Goal: Complete application form

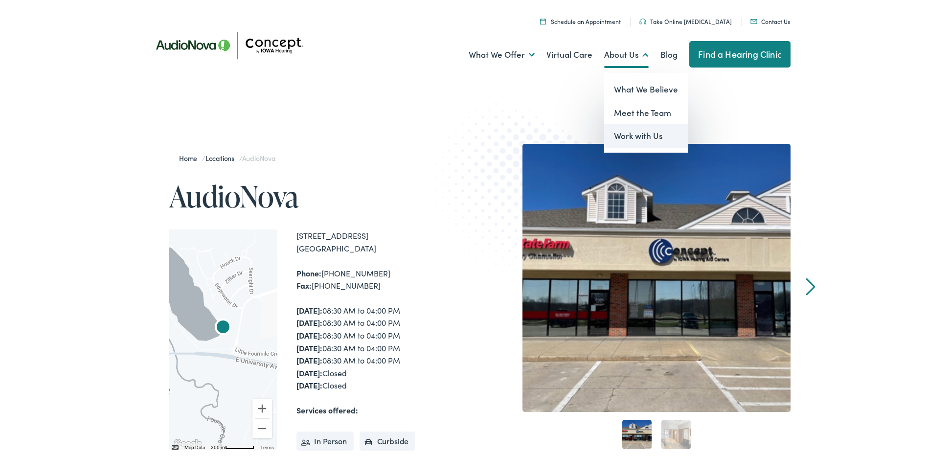
click at [631, 132] on link "Work with Us" at bounding box center [646, 133] width 84 height 23
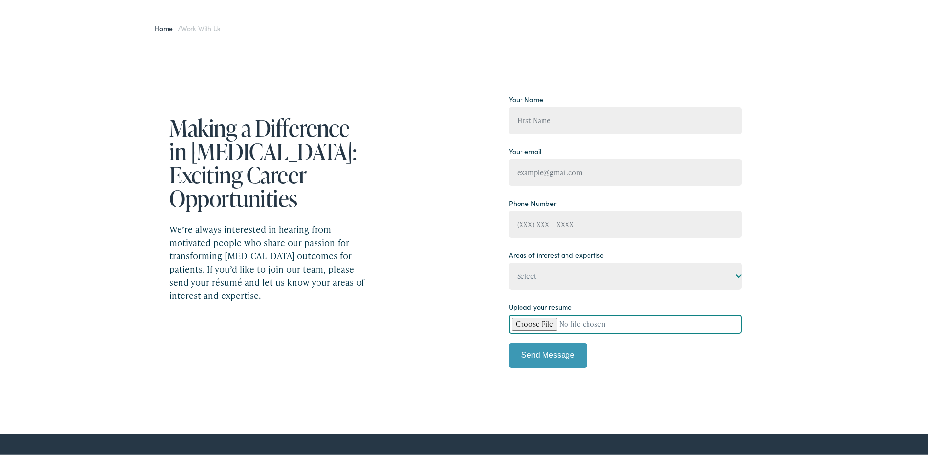
scroll to position [98, 0]
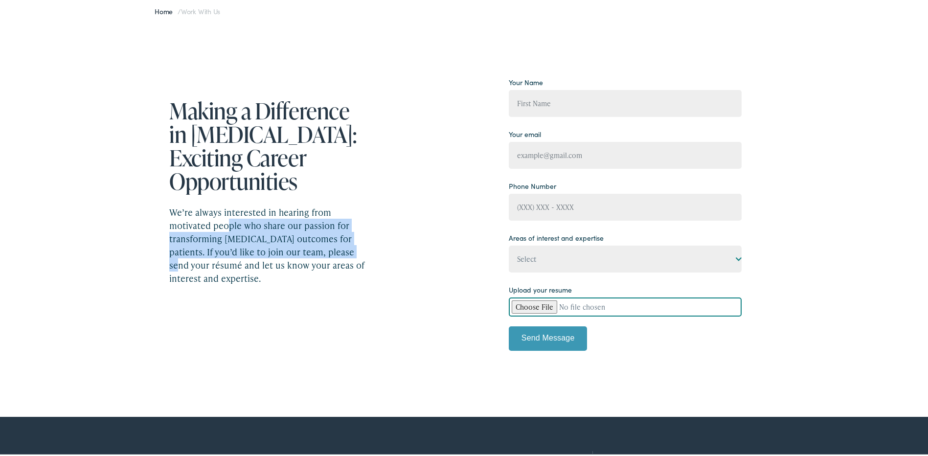
drag, startPoint x: 226, startPoint y: 201, endPoint x: 331, endPoint y: 232, distance: 109.8
click at [331, 232] on div "We’re always interested in hearing from motivated people who share our passion …" at bounding box center [269, 243] width 201 height 79
drag, startPoint x: 331, startPoint y: 232, endPoint x: 304, endPoint y: 221, distance: 29.2
click at [273, 227] on div "We’re always interested in hearing from motivated people who share our passion …" at bounding box center [269, 243] width 201 height 79
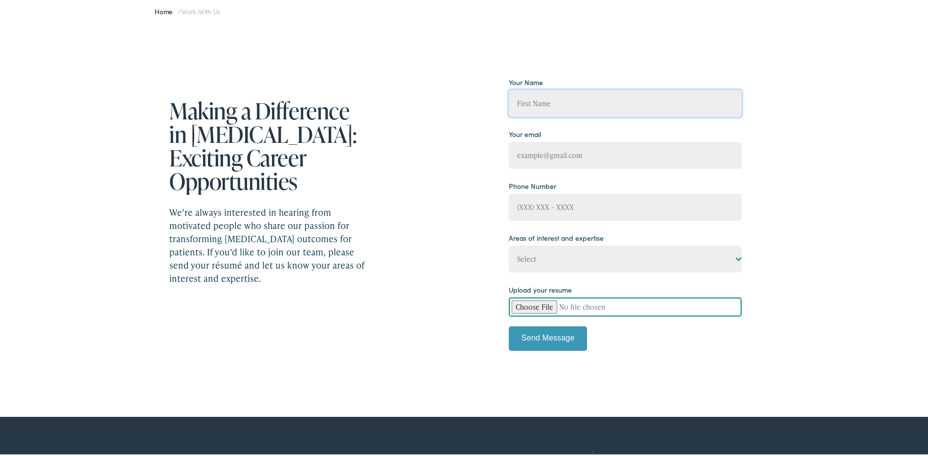
click at [541, 104] on input "Contact form" at bounding box center [625, 101] width 233 height 27
type input "Keelyn"
type input "(515) 729-4745"
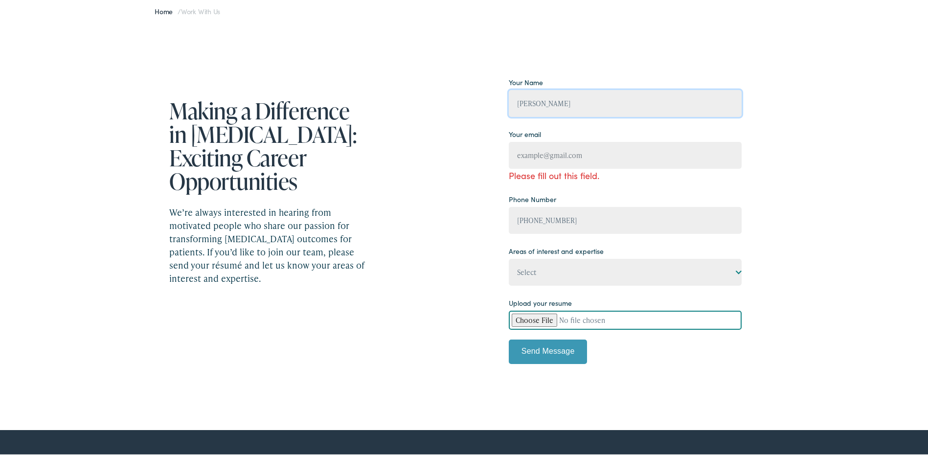
click at [566, 115] on input "Keelyn" at bounding box center [625, 101] width 233 height 27
type input "Keelyn Leonard"
type input "keelyn07@icloud.com"
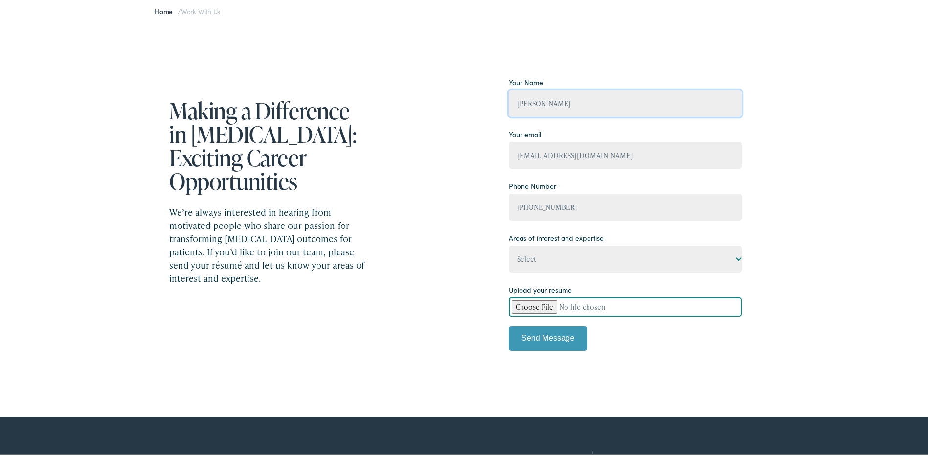
type input "Keelyn"
click at [571, 201] on input "(515) 729-4745" at bounding box center [625, 205] width 233 height 27
drag, startPoint x: 591, startPoint y: 206, endPoint x: 469, endPoint y: 205, distance: 122.4
click at [470, 205] on div "Making a Difference in Audiology: Exciting Career Opportunities We’re always in…" at bounding box center [443, 219] width 597 height 293
type input "(515) 379-9611"
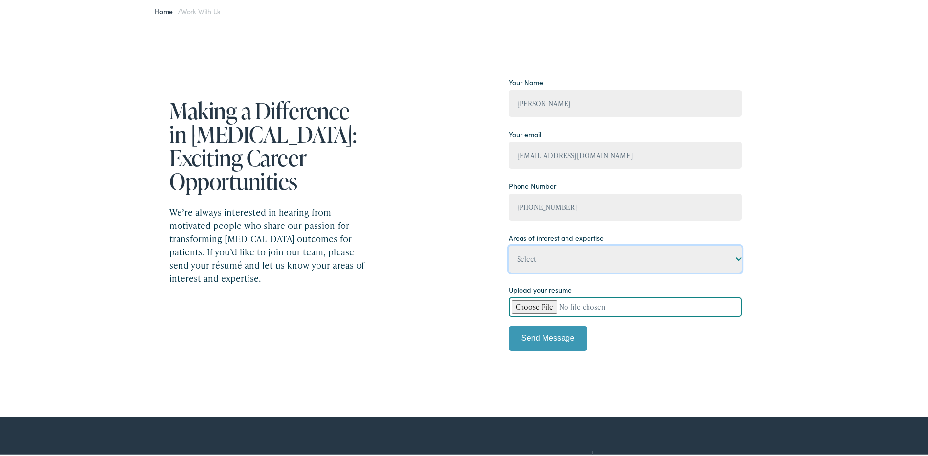
click at [526, 248] on select "Select State-licensed audiologist State-licensed hearing instrument specialist …" at bounding box center [625, 257] width 233 height 27
click at [818, 173] on div "Making a Difference in Audiology: Exciting Career Opportunities We’re always in…" at bounding box center [468, 219] width 936 height 391
click at [584, 251] on select "Select State-licensed audiologist State-licensed hearing instrument specialist …" at bounding box center [625, 257] width 233 height 27
select select "Insurance/billing specialist"
click at [509, 244] on select "Select State-licensed audiologist State-licensed hearing instrument specialist …" at bounding box center [625, 257] width 233 height 27
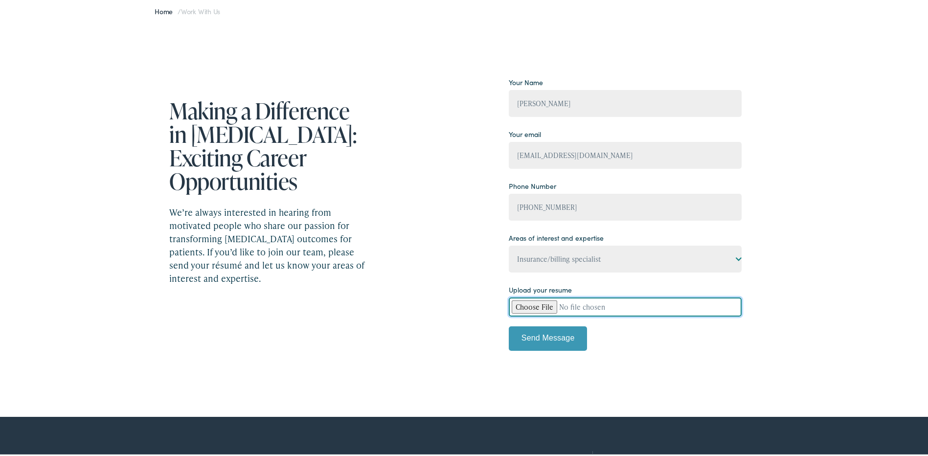
click at [534, 301] on input "Contact form" at bounding box center [625, 305] width 233 height 19
type input "C:\fakepath\Resume 8.25.pdf"
click at [591, 104] on input "Keelyn" at bounding box center [625, 101] width 233 height 27
type input "Keelyn Leonard"
click at [509, 324] on input "Send Message" at bounding box center [548, 336] width 78 height 24
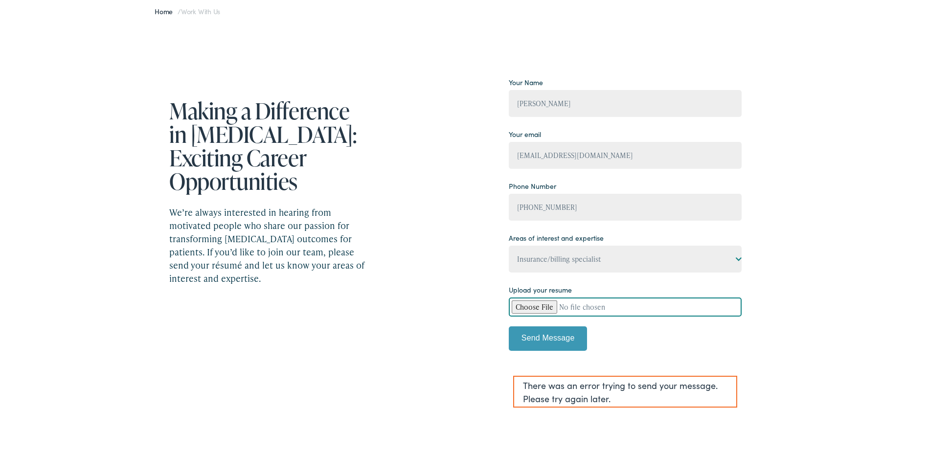
click at [463, 116] on div "Making a Difference in Audiology: Exciting Career Opportunities We’re always in…" at bounding box center [443, 244] width 597 height 342
click at [558, 332] on input "Send Message" at bounding box center [548, 336] width 78 height 24
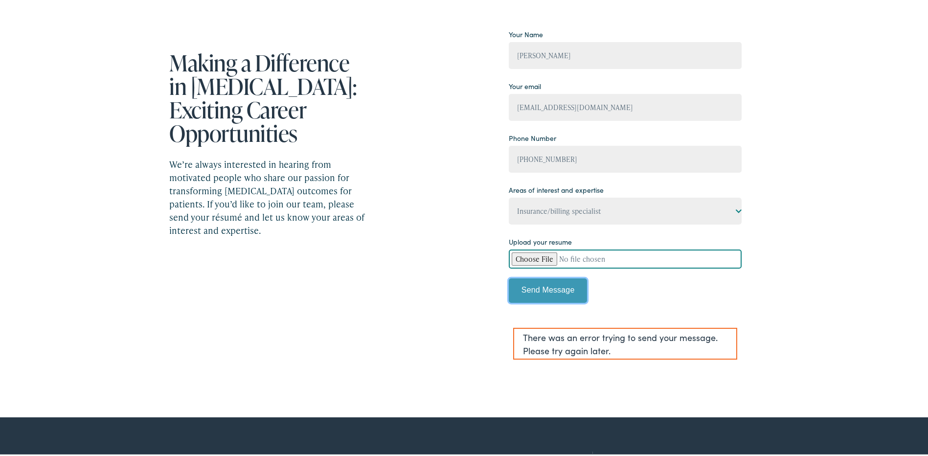
scroll to position [147, 0]
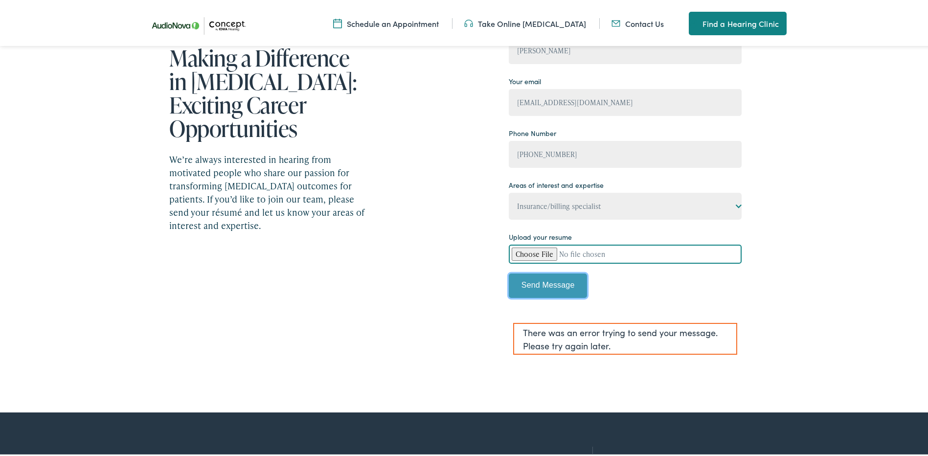
click at [560, 281] on input "Send Message" at bounding box center [548, 284] width 78 height 24
